Goal: Task Accomplishment & Management: Complete application form

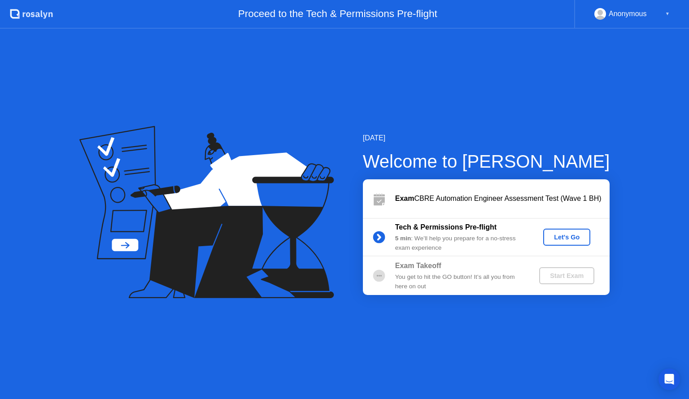
click at [556, 239] on div "Let's Go" at bounding box center [567, 237] width 40 height 7
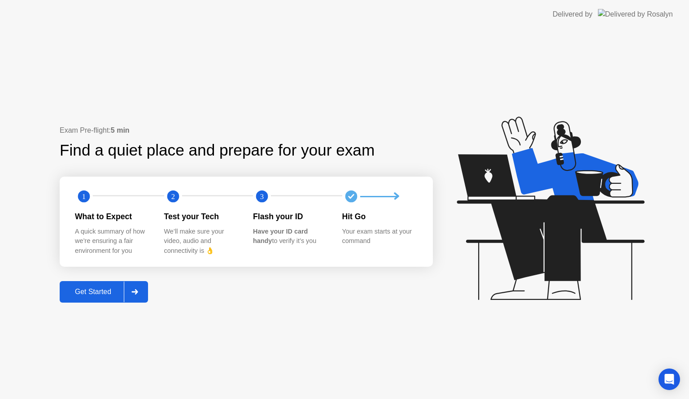
click at [109, 292] on div "Get Started" at bounding box center [92, 292] width 61 height 8
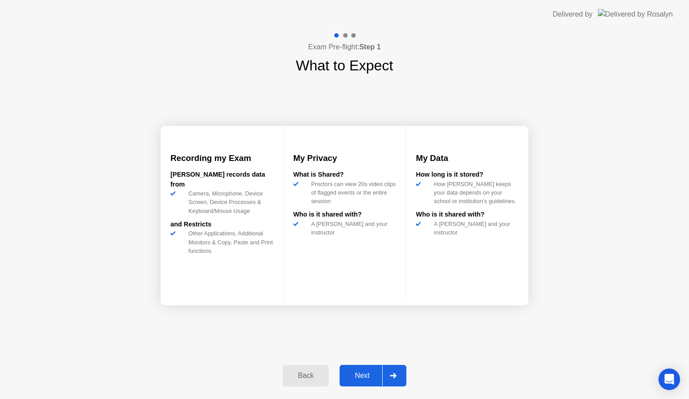
click at [371, 373] on div "Next" at bounding box center [362, 376] width 40 height 8
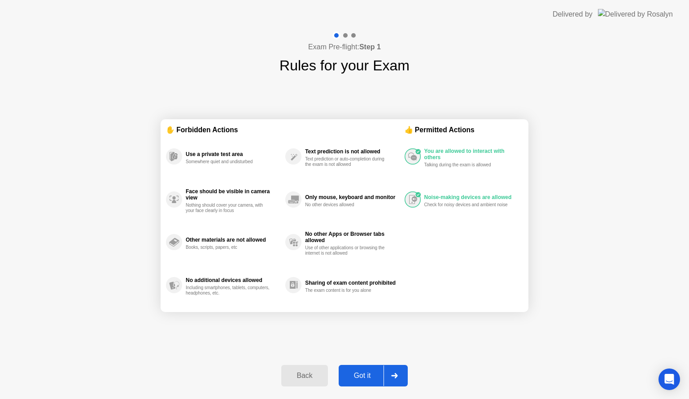
click at [371, 373] on div "Got it" at bounding box center [362, 376] width 42 height 8
select select "**********"
select select "*******"
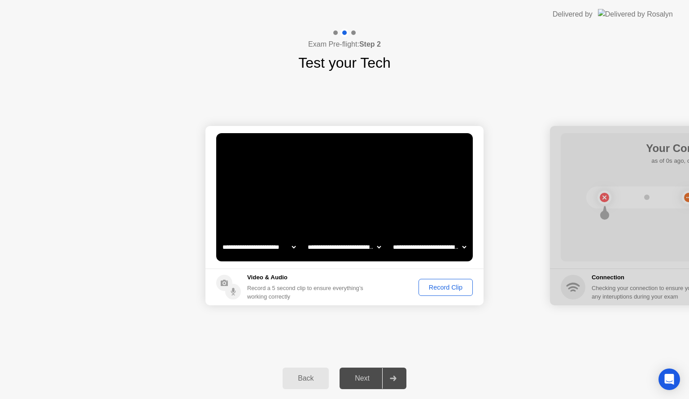
click at [425, 291] on div "Record Clip" at bounding box center [445, 287] width 48 height 7
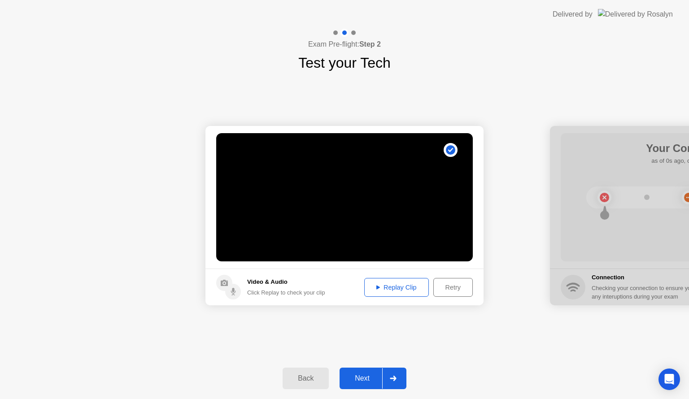
click at [405, 289] on div "Replay Clip" at bounding box center [396, 287] width 58 height 7
click at [366, 374] on div "Next" at bounding box center [362, 378] width 40 height 8
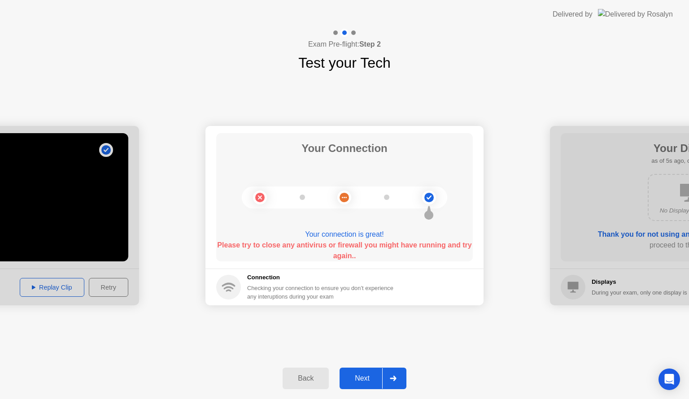
click at [215, 133] on main "Your Connection Your connection is great! Please try to close any antivirus or …" at bounding box center [344, 197] width 278 height 143
click at [317, 377] on div "Back" at bounding box center [305, 378] width 41 height 8
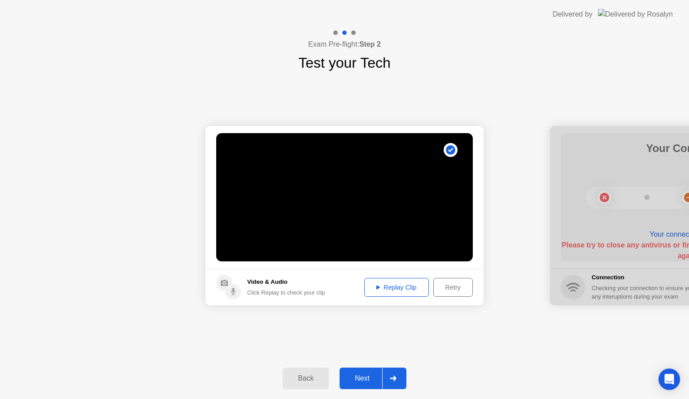
click at [317, 377] on div "Back" at bounding box center [305, 378] width 41 height 8
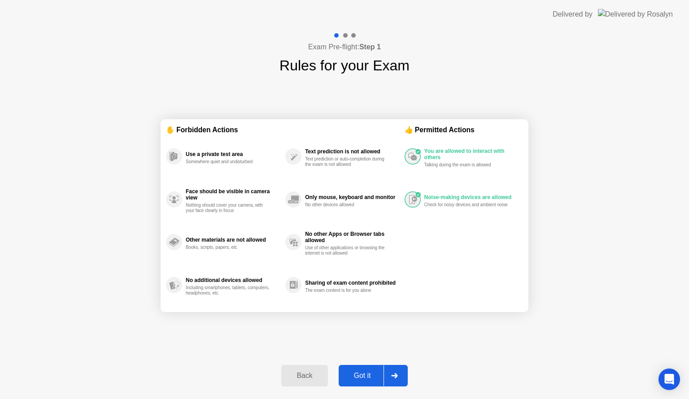
click at [317, 377] on div "Back" at bounding box center [304, 376] width 41 height 8
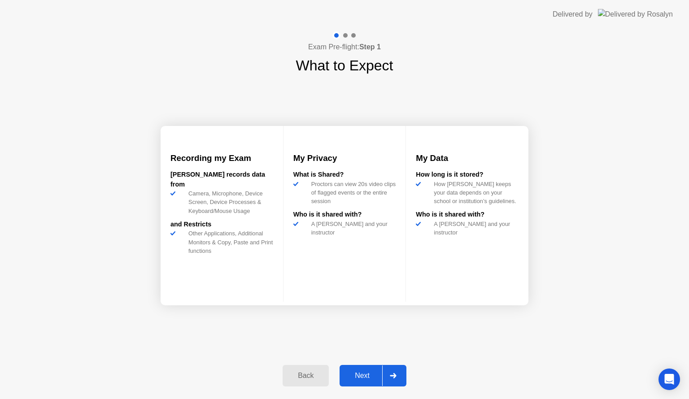
click at [317, 377] on div "Back" at bounding box center [305, 376] width 41 height 8
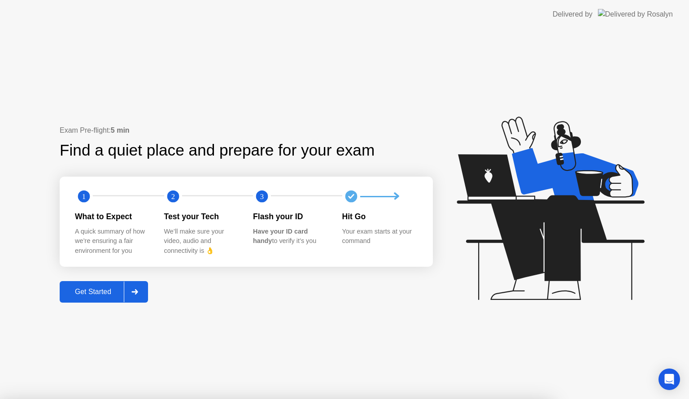
click at [111, 295] on div "Get Started" at bounding box center [92, 292] width 61 height 8
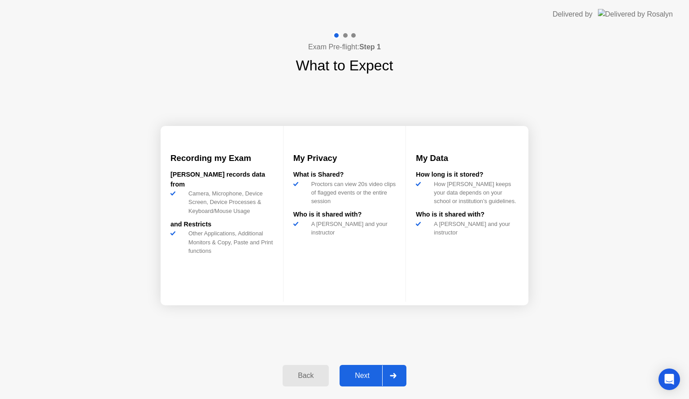
click at [355, 380] on div "Next" at bounding box center [362, 376] width 40 height 8
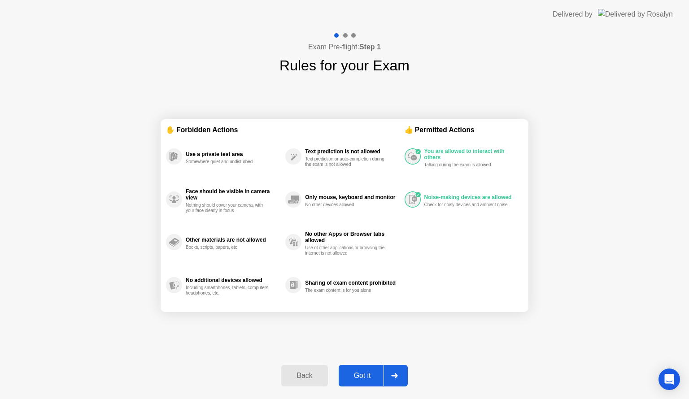
click at [355, 380] on div "Got it" at bounding box center [362, 376] width 42 height 8
select select "**********"
select select "*******"
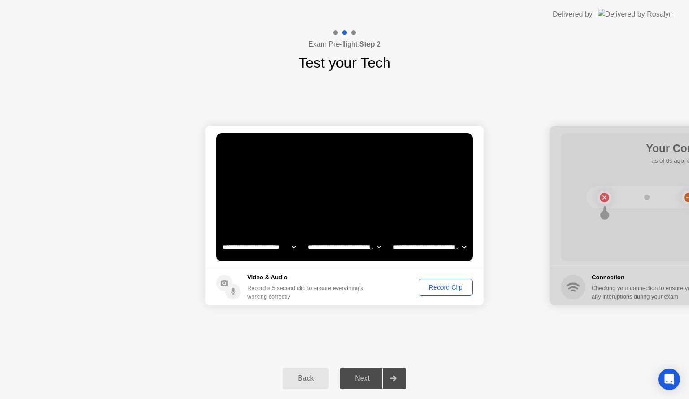
click at [448, 287] on div "Record Clip" at bounding box center [445, 287] width 48 height 7
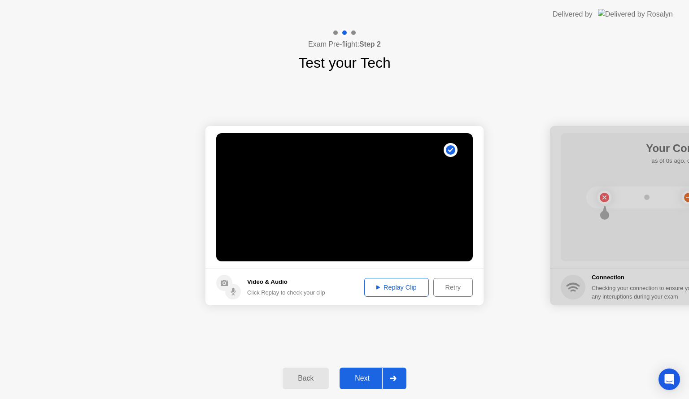
click at [369, 375] on div "Next" at bounding box center [362, 378] width 40 height 8
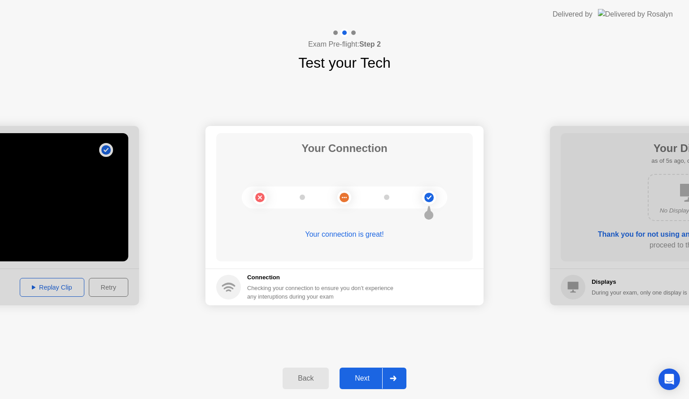
click at [367, 376] on div "Next" at bounding box center [362, 378] width 40 height 8
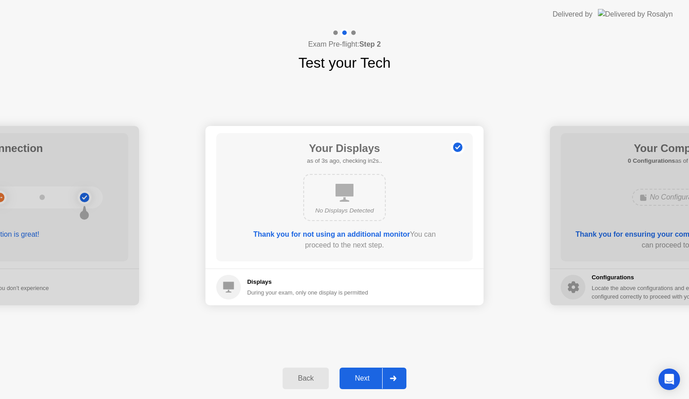
click at [367, 376] on div "Next" at bounding box center [362, 378] width 40 height 8
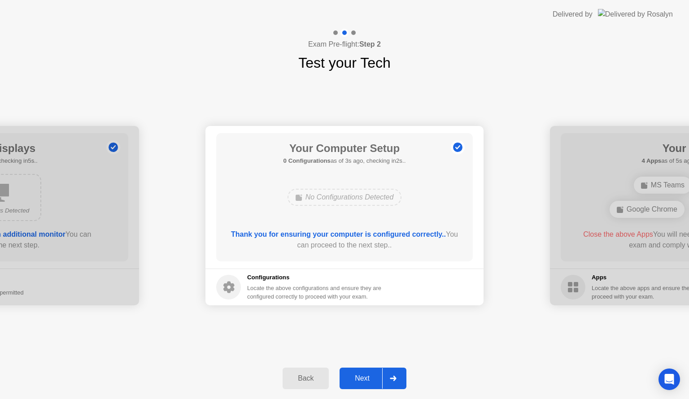
click at [367, 376] on div "Next" at bounding box center [362, 378] width 40 height 8
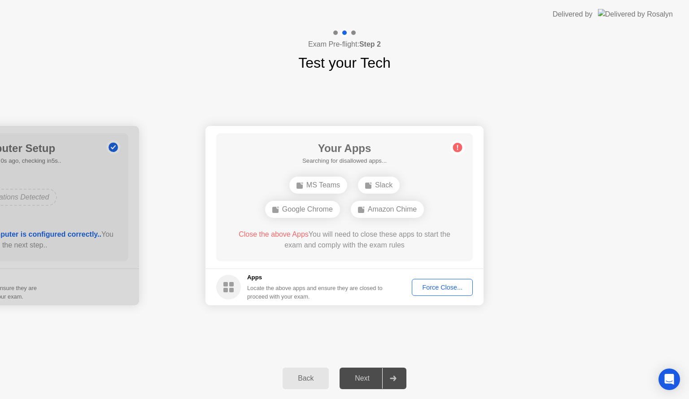
click at [425, 293] on button "Force Close..." at bounding box center [442, 287] width 61 height 17
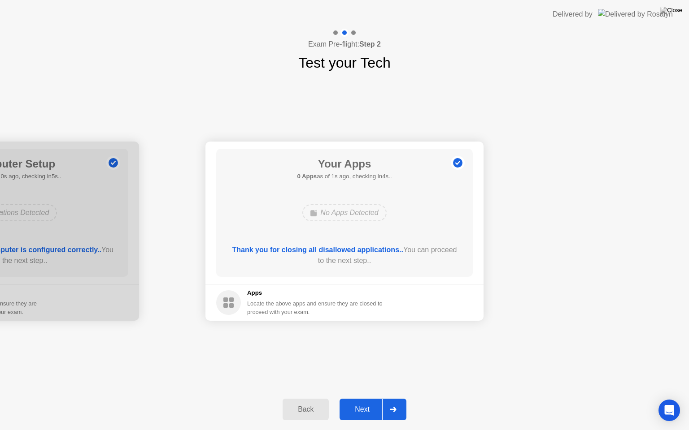
click at [360, 399] on div "Next" at bounding box center [362, 410] width 40 height 8
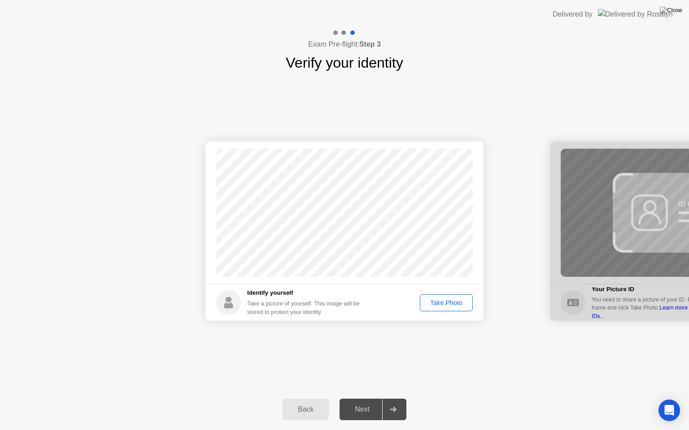
click at [434, 302] on div "Take Photo" at bounding box center [446, 302] width 47 height 7
click at [367, 399] on div "Next" at bounding box center [362, 410] width 40 height 8
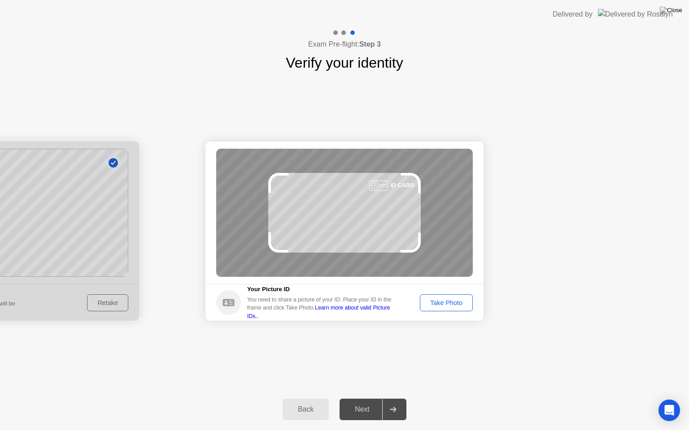
click at [442, 305] on div "Take Photo" at bounding box center [446, 302] width 47 height 7
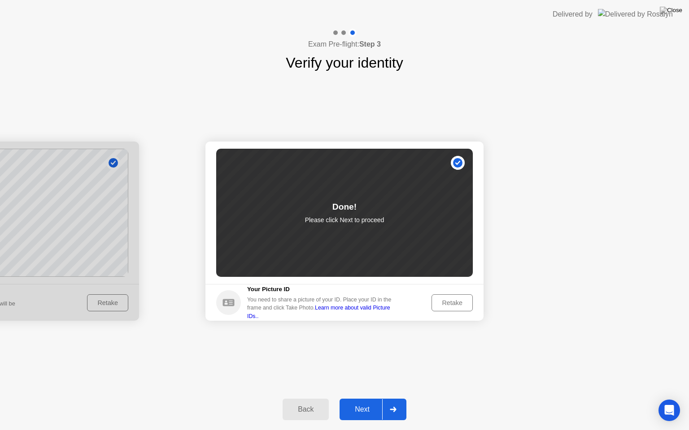
click at [369, 399] on div "Next" at bounding box center [362, 410] width 40 height 8
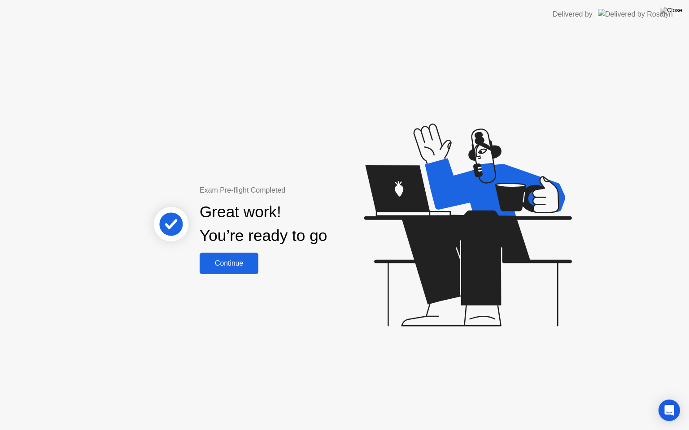
click at [226, 265] on div "Continue" at bounding box center [228, 264] width 53 height 8
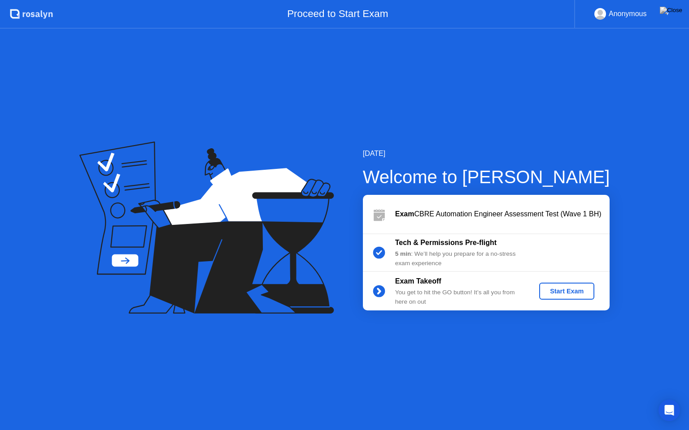
click at [554, 291] on div "Start Exam" at bounding box center [567, 291] width 48 height 7
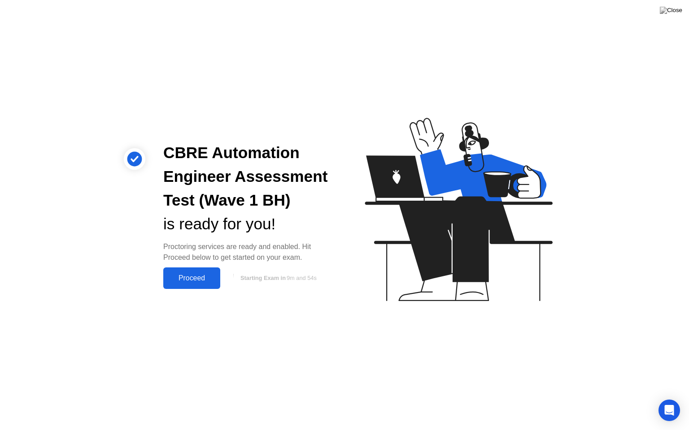
click at [204, 278] on div "Proceed" at bounding box center [192, 278] width 52 height 8
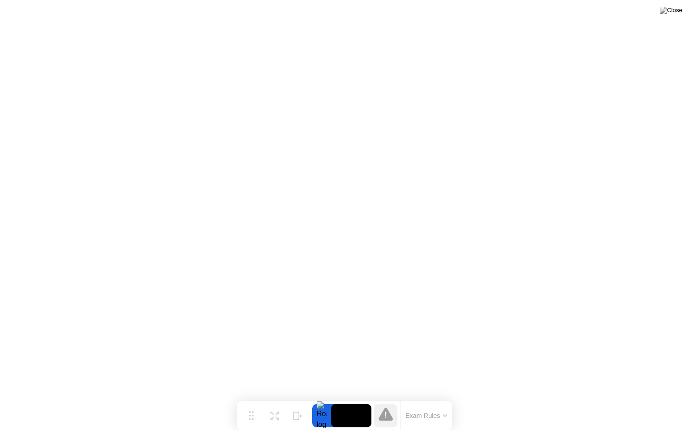
click at [428, 399] on button "Exam Rules" at bounding box center [427, 416] width 48 height 8
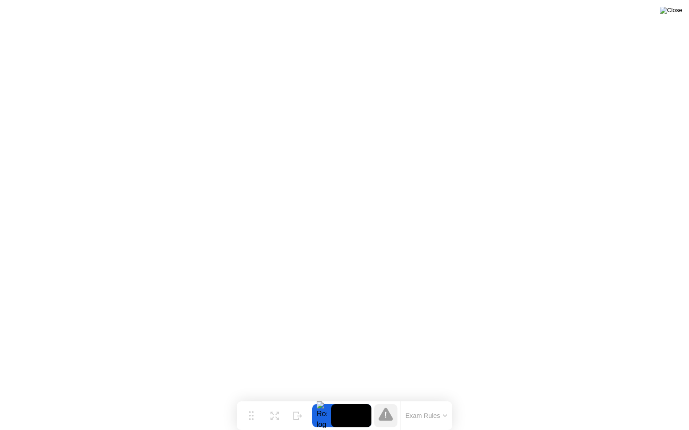
click at [679, 13] on img at bounding box center [671, 10] width 22 height 7
